Goal: Transaction & Acquisition: Subscribe to service/newsletter

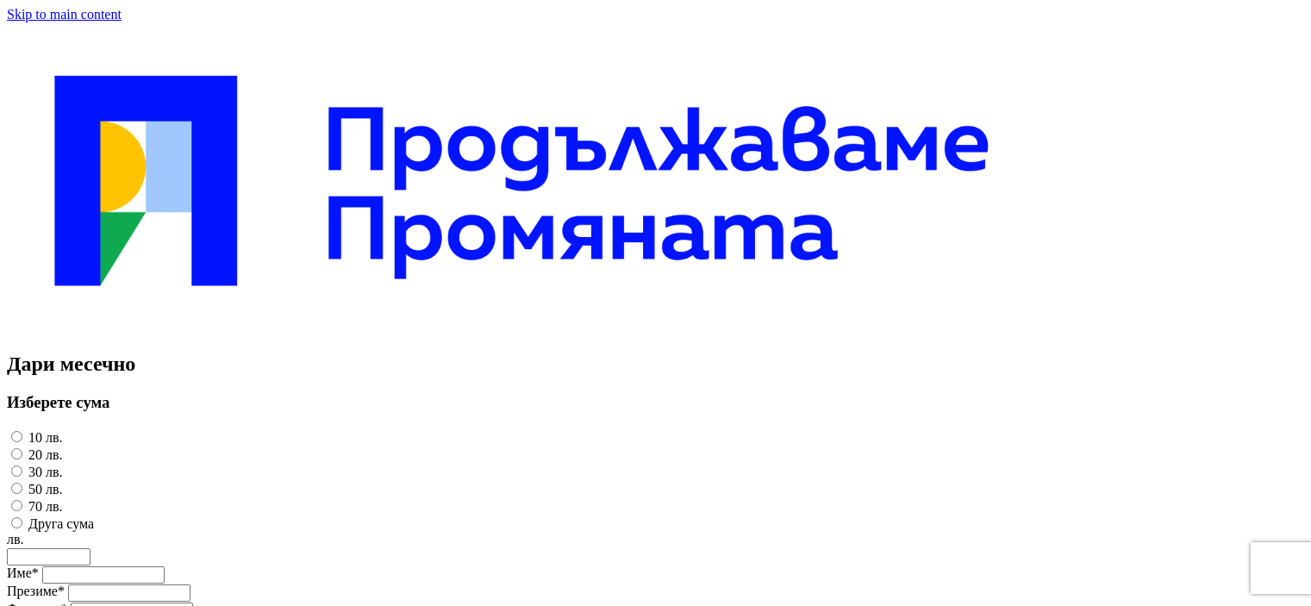
select select "*"
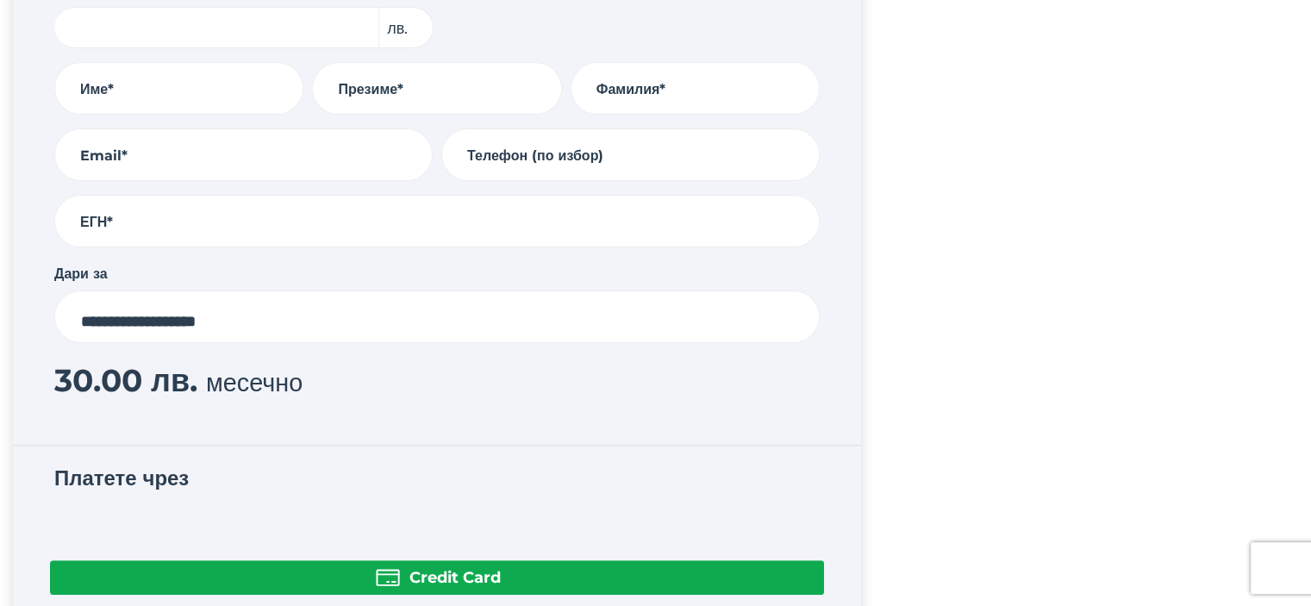
scroll to position [431, 0]
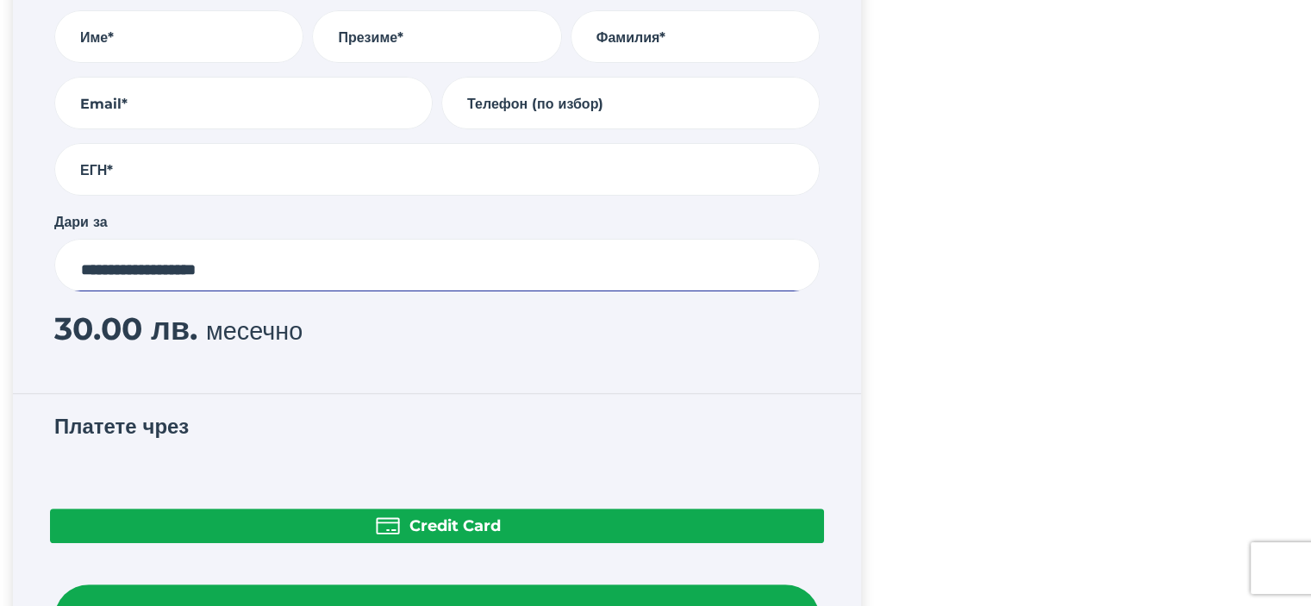
click at [166, 265] on select "**********" at bounding box center [436, 265] width 765 height 53
click at [955, 247] on div "Дари месечно Optional email code Изберете сума 10 лв. 20 лв. 30 лв. 50 лв. 70 л…" at bounding box center [655, 150] width 1311 height 1120
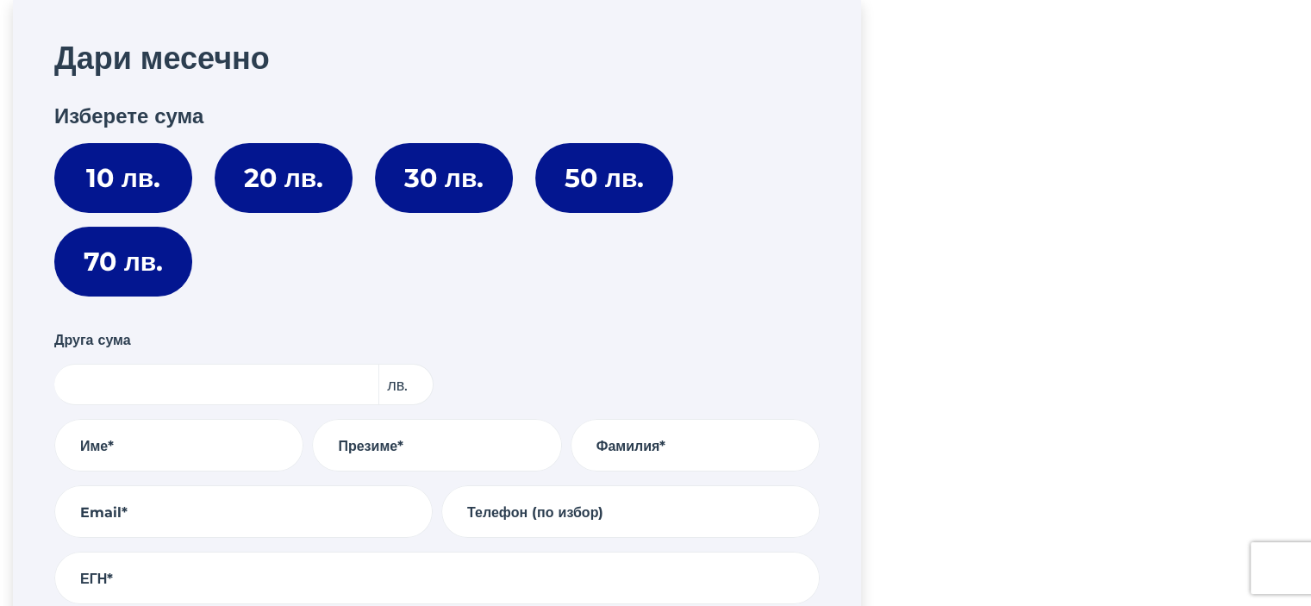
scroll to position [0, 0]
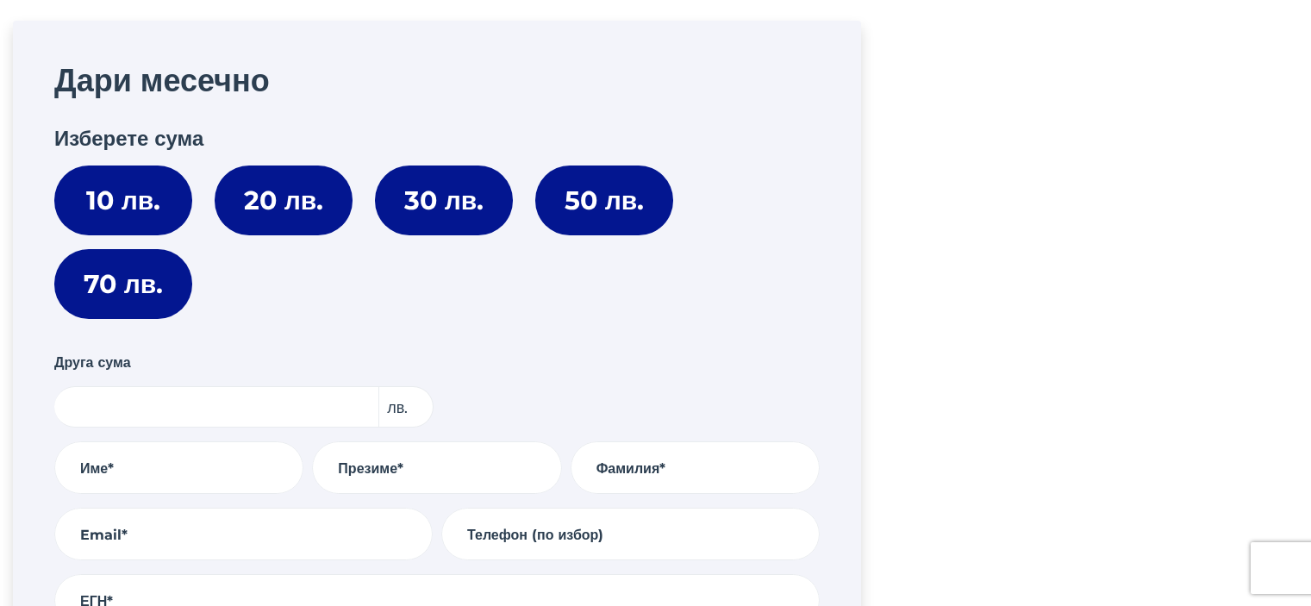
select select "*"
